Goal: Navigation & Orientation: Find specific page/section

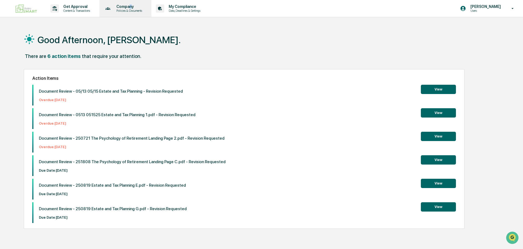
click at [132, 6] on p "Company" at bounding box center [128, 6] width 33 height 4
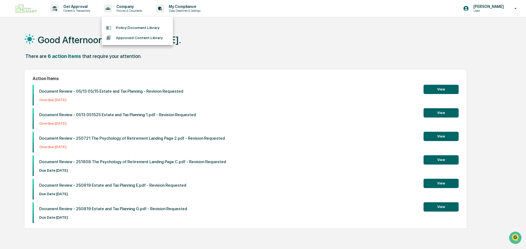
click at [73, 5] on div at bounding box center [263, 124] width 526 height 249
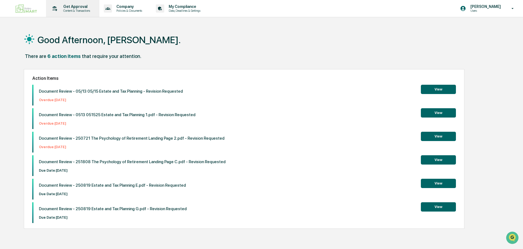
click at [78, 7] on p "Get Approval" at bounding box center [76, 6] width 34 height 4
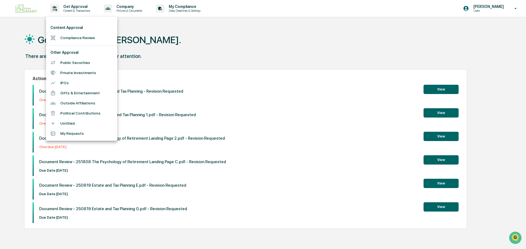
click at [229, 37] on div at bounding box center [263, 124] width 526 height 249
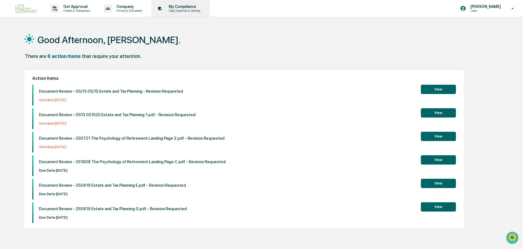
click at [184, 4] on p "My Compliance" at bounding box center [183, 6] width 39 height 4
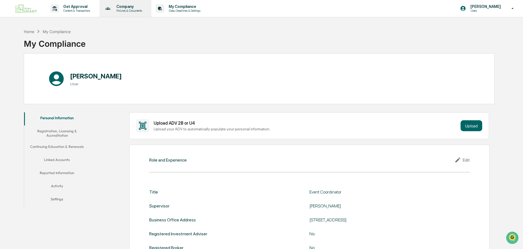
click at [128, 4] on p "Company" at bounding box center [128, 6] width 33 height 4
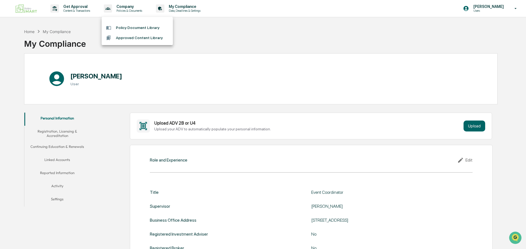
click at [130, 37] on li "Approved Content Library" at bounding box center [137, 38] width 71 height 10
